Goal: Task Accomplishment & Management: Complete application form

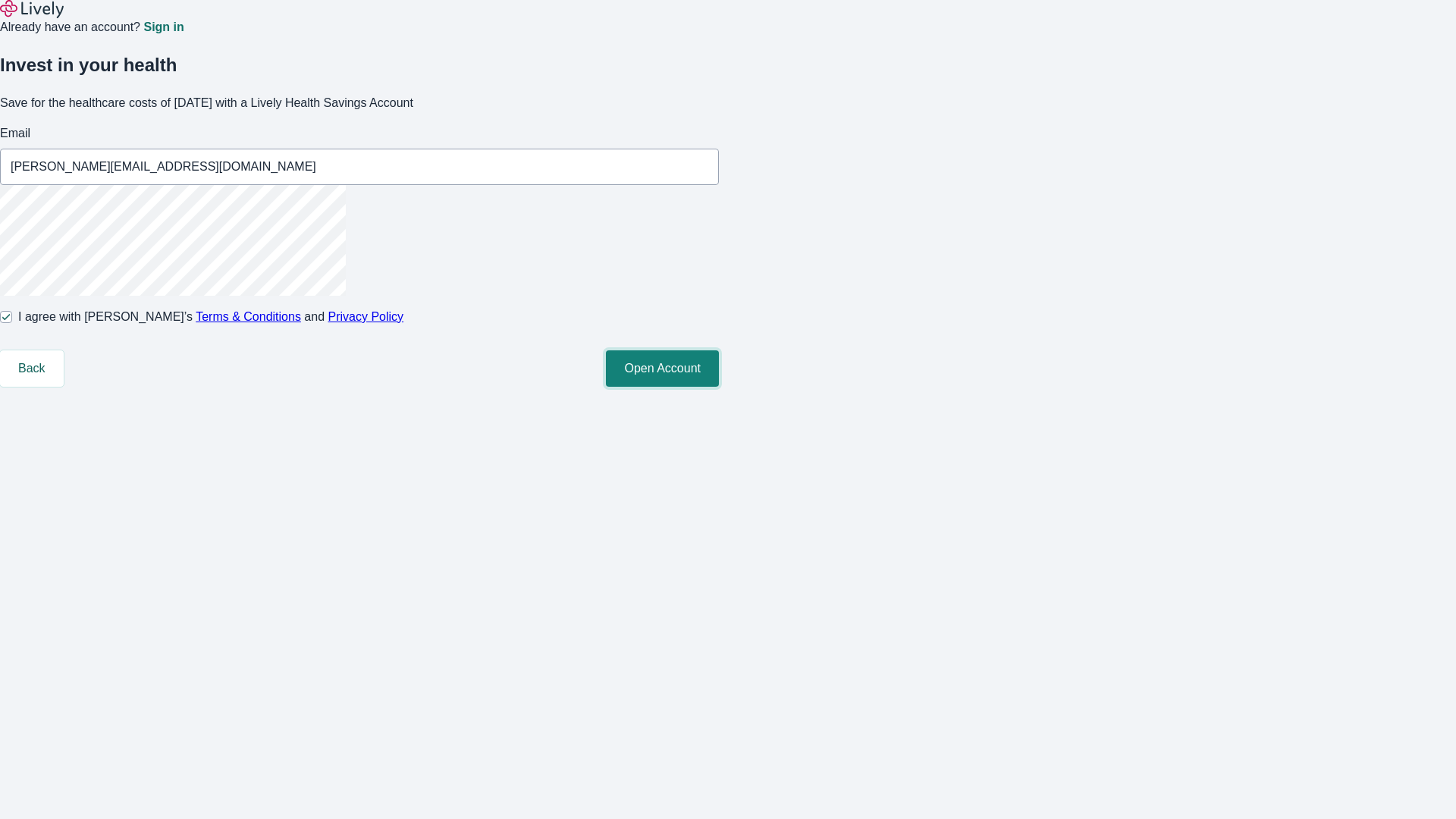
click at [719, 387] on button "Open Account" at bounding box center [663, 369] width 113 height 36
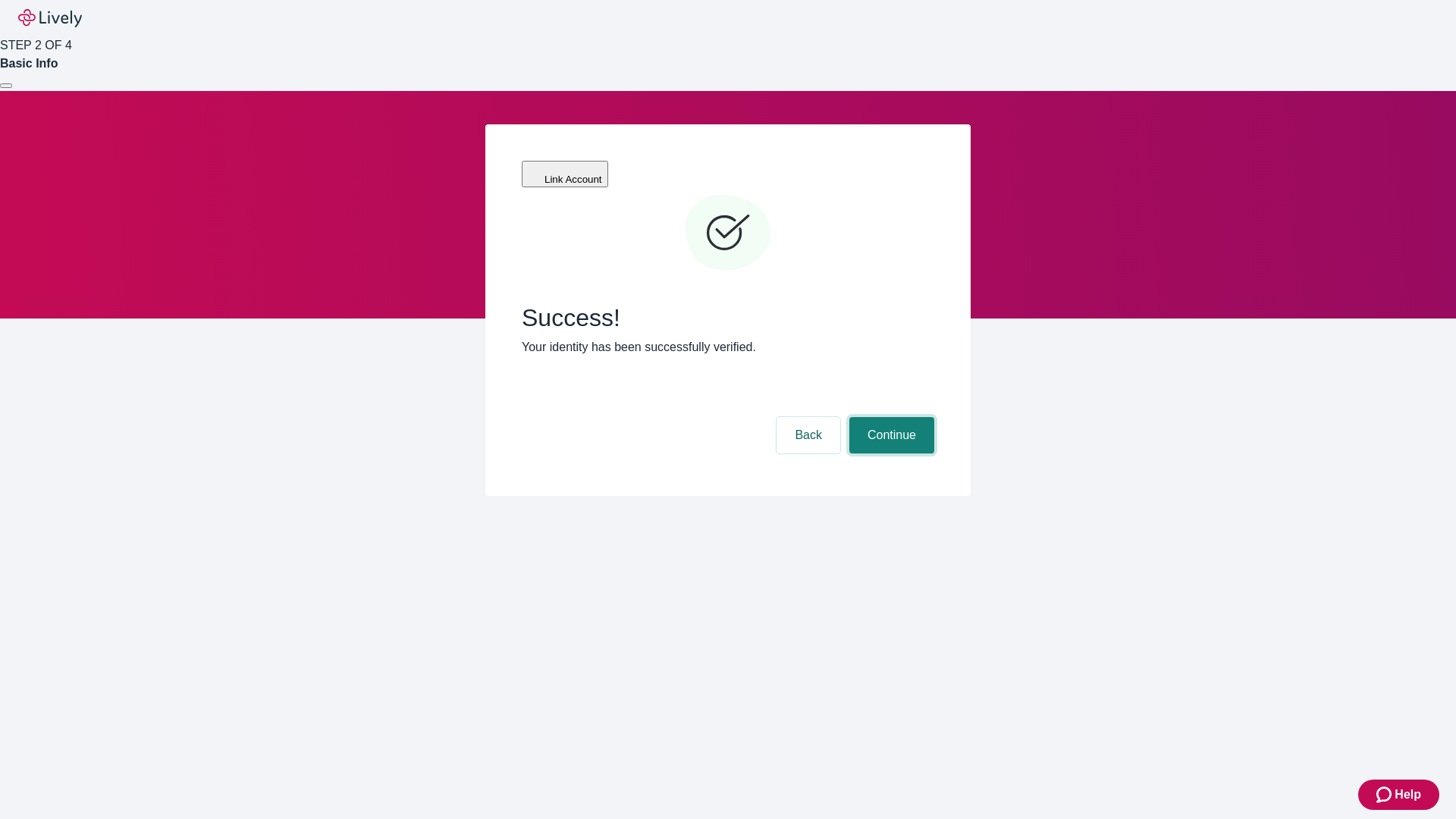
click at [889, 417] on button "Continue" at bounding box center [892, 435] width 85 height 36
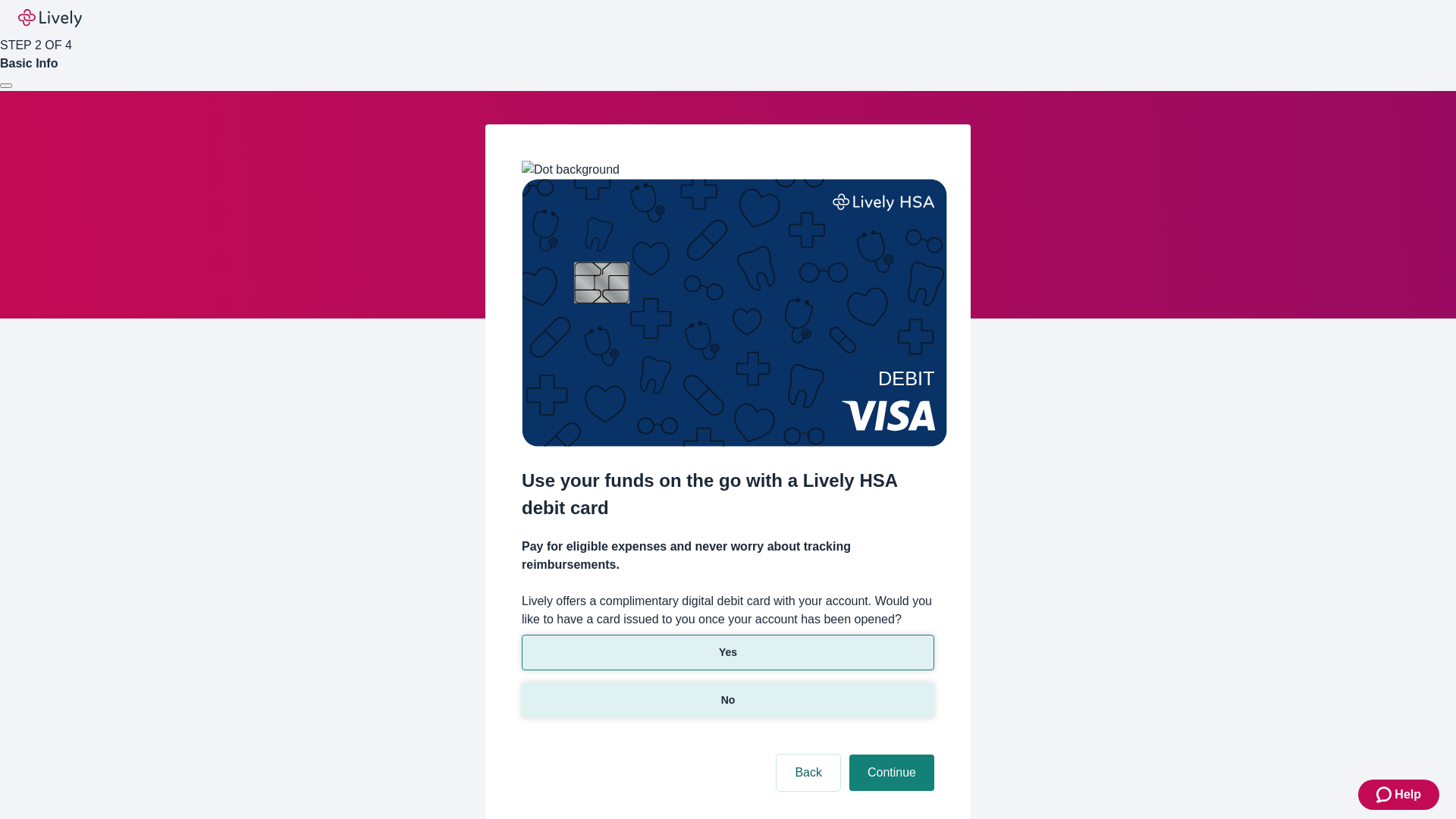
click at [727, 692] on p "No" at bounding box center [728, 700] width 14 height 16
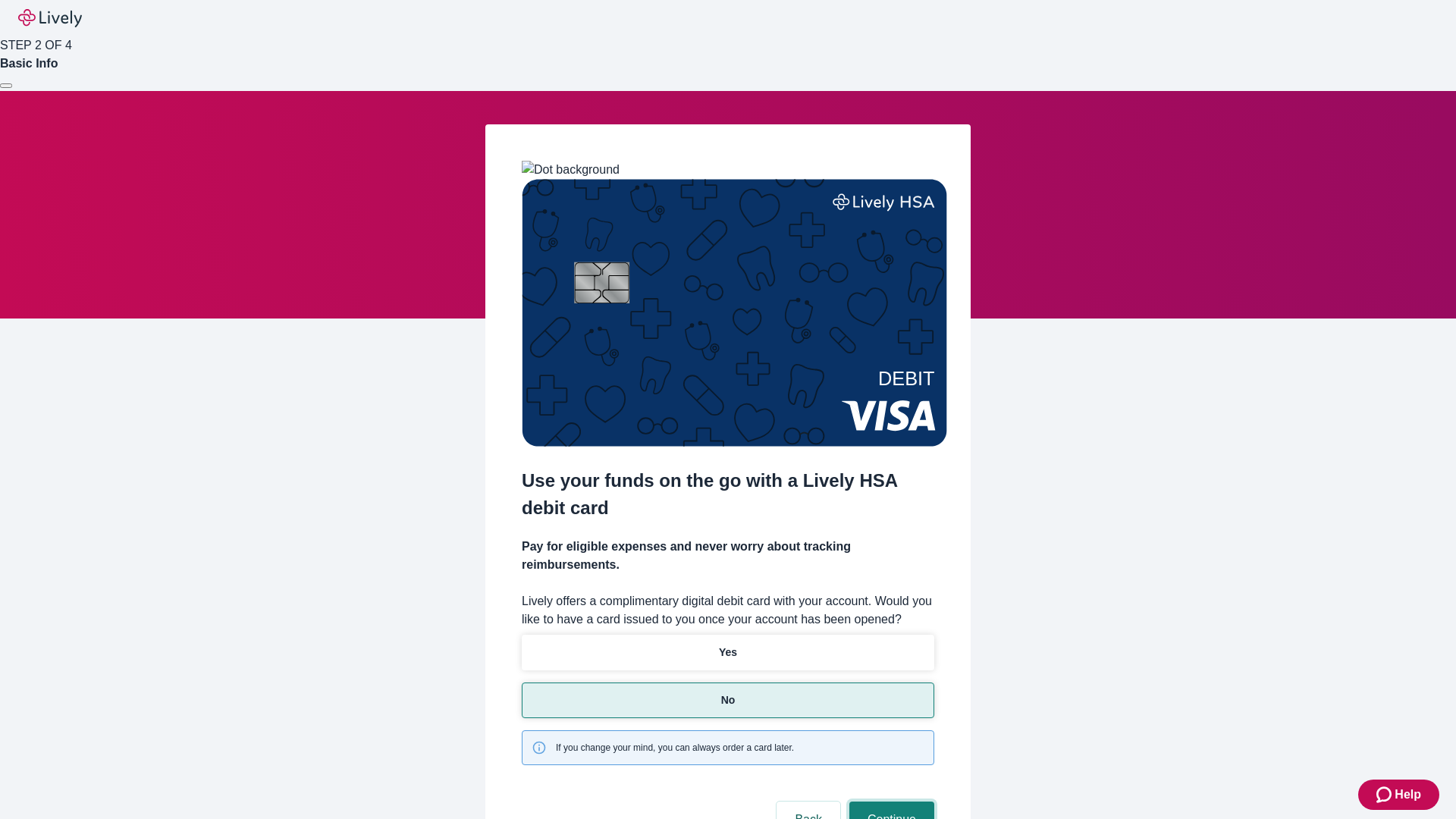
click at [889, 802] on button "Continue" at bounding box center [892, 820] width 85 height 36
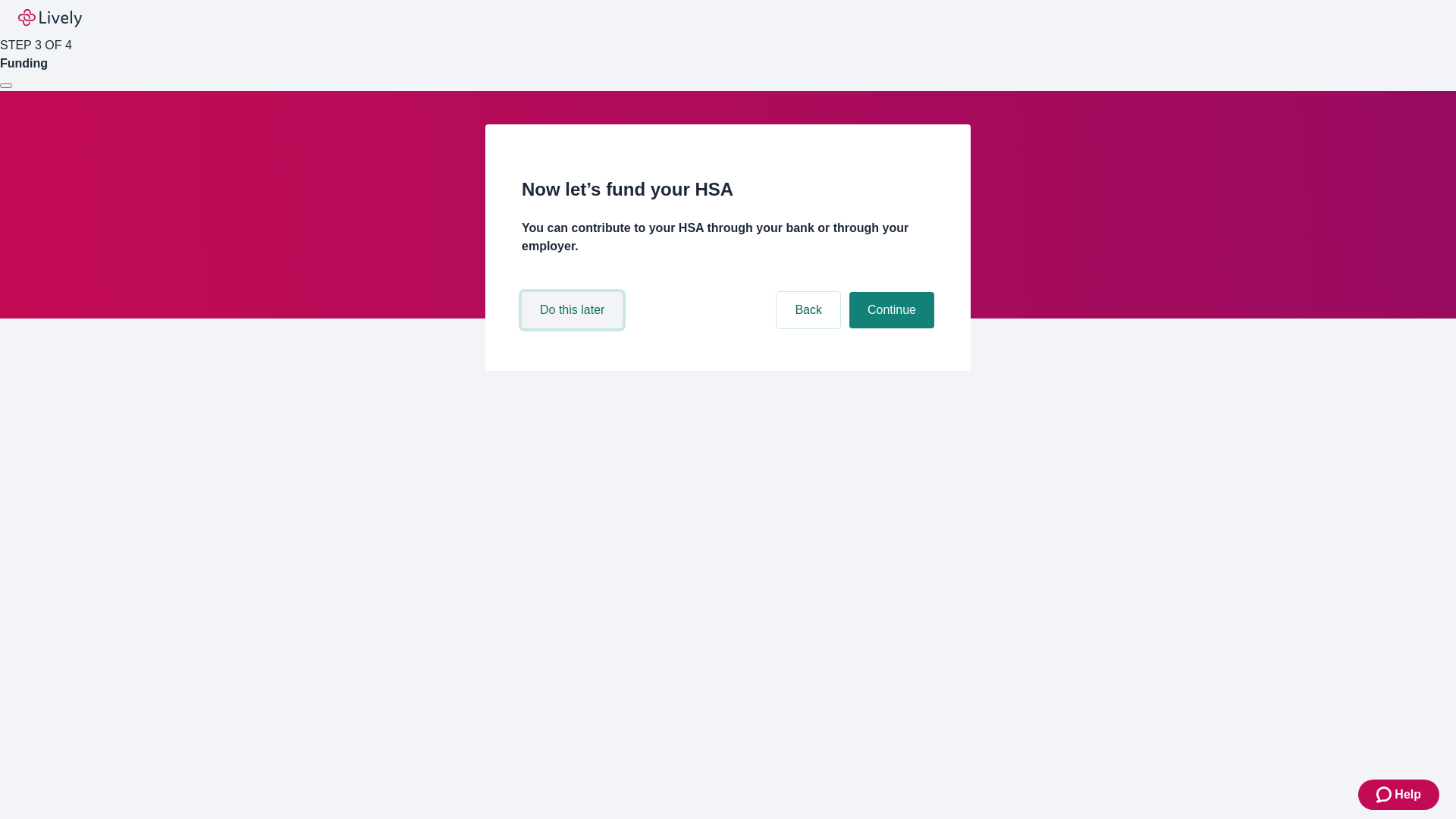
click at [574, 328] on button "Do this later" at bounding box center [571, 310] width 101 height 36
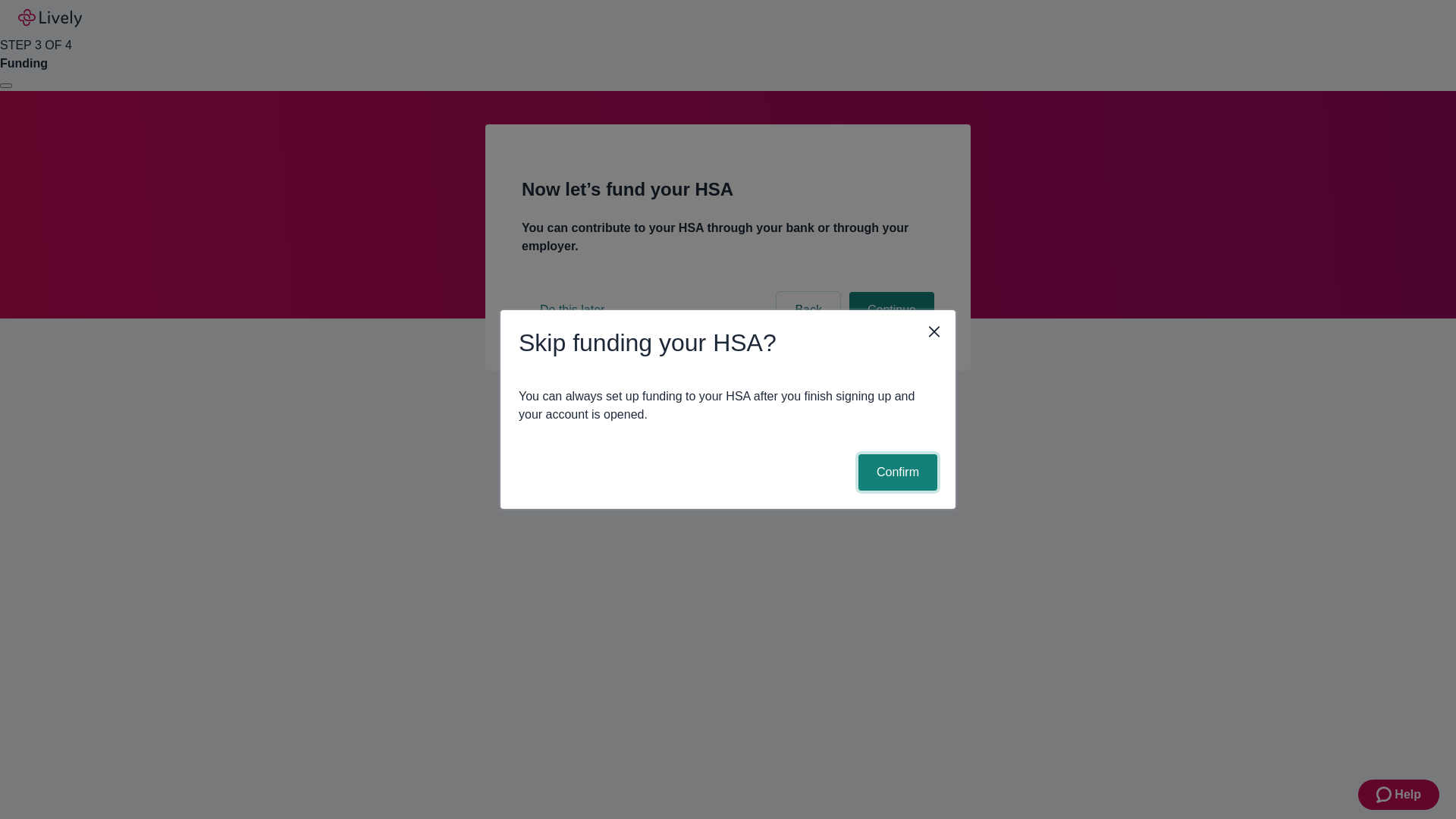
click at [896, 472] on button "Confirm" at bounding box center [898, 472] width 79 height 36
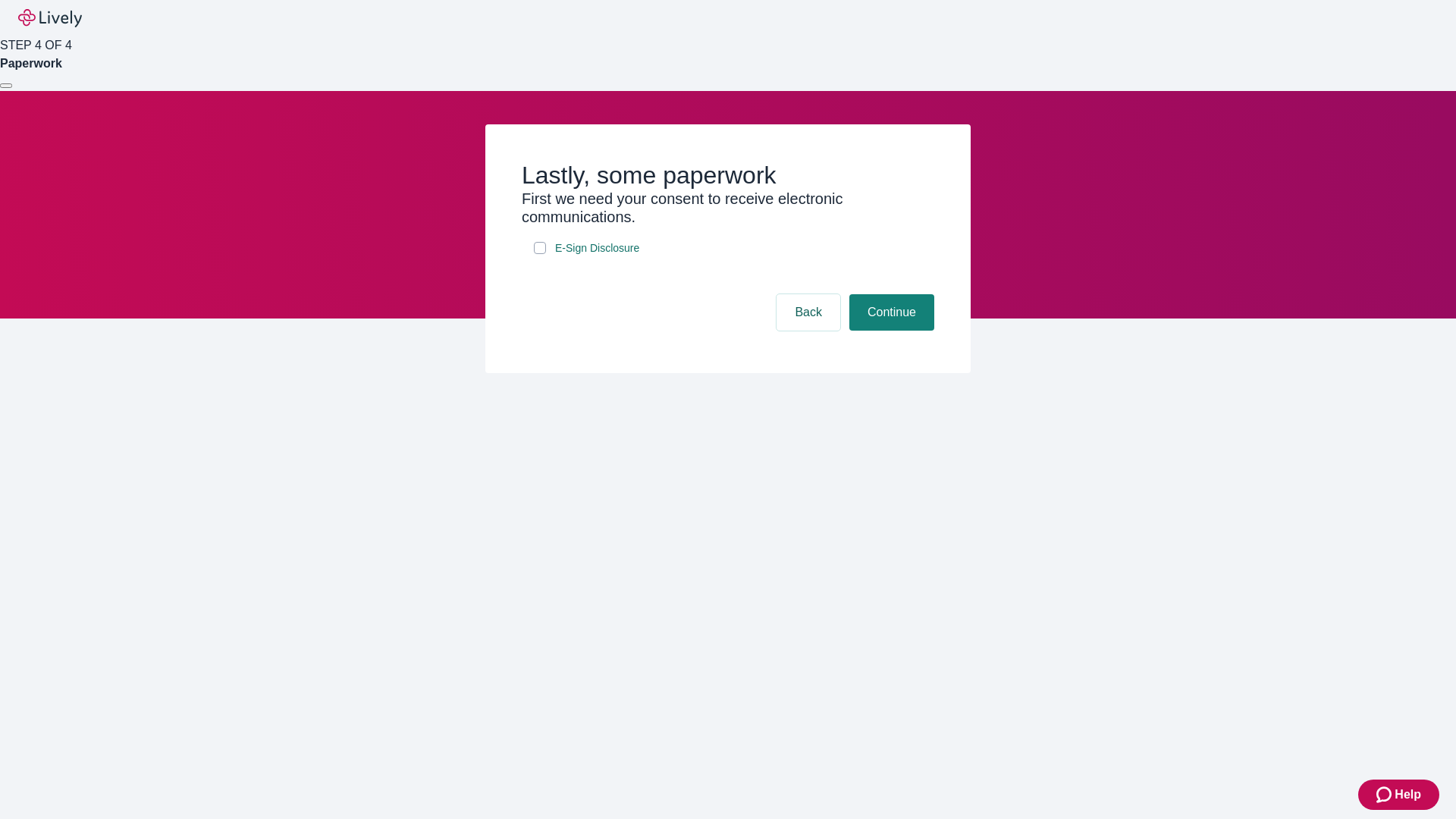
click at [540, 254] on input "E-Sign Disclosure" at bounding box center [540, 248] width 12 height 12
checkbox input "true"
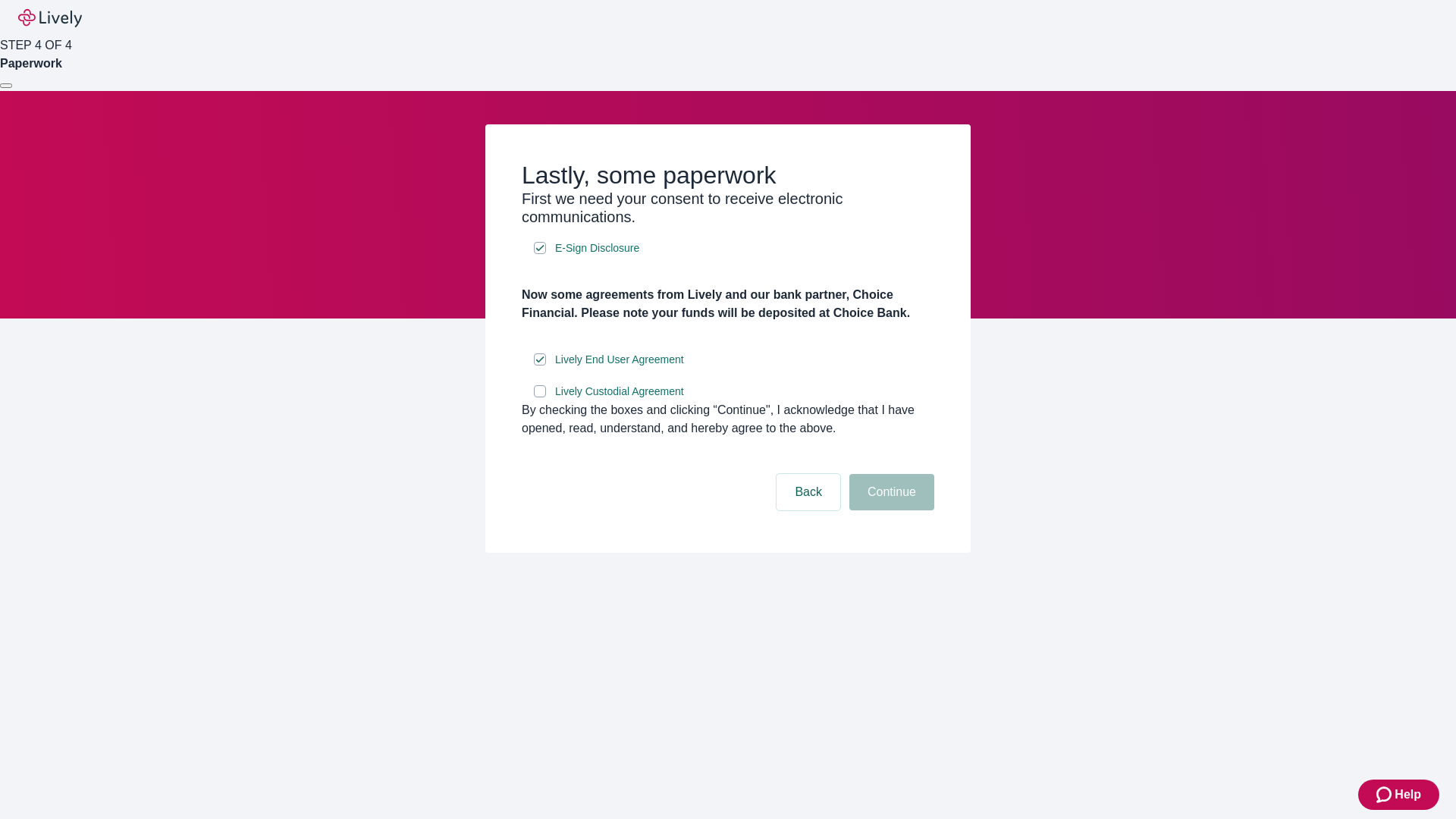
click at [540, 397] on input "Lively Custodial Agreement" at bounding box center [540, 391] width 12 height 12
checkbox input "true"
click at [889, 511] on button "Continue" at bounding box center [892, 493] width 85 height 36
